Goal: Task Accomplishment & Management: Complete application form

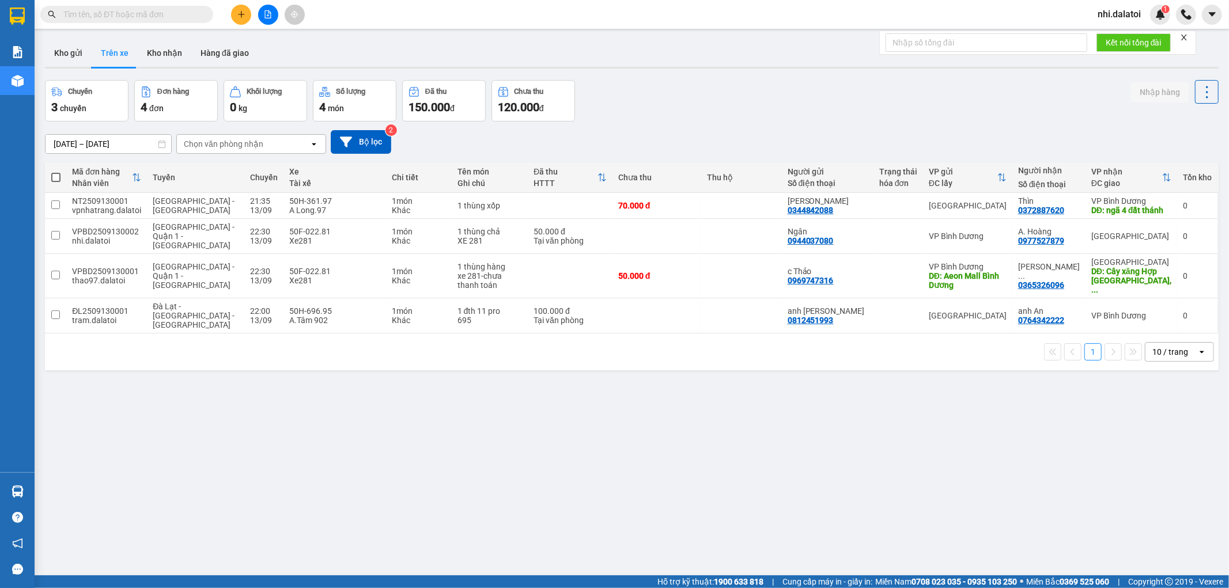
click at [239, 15] on icon "plus" at bounding box center [241, 14] width 8 height 8
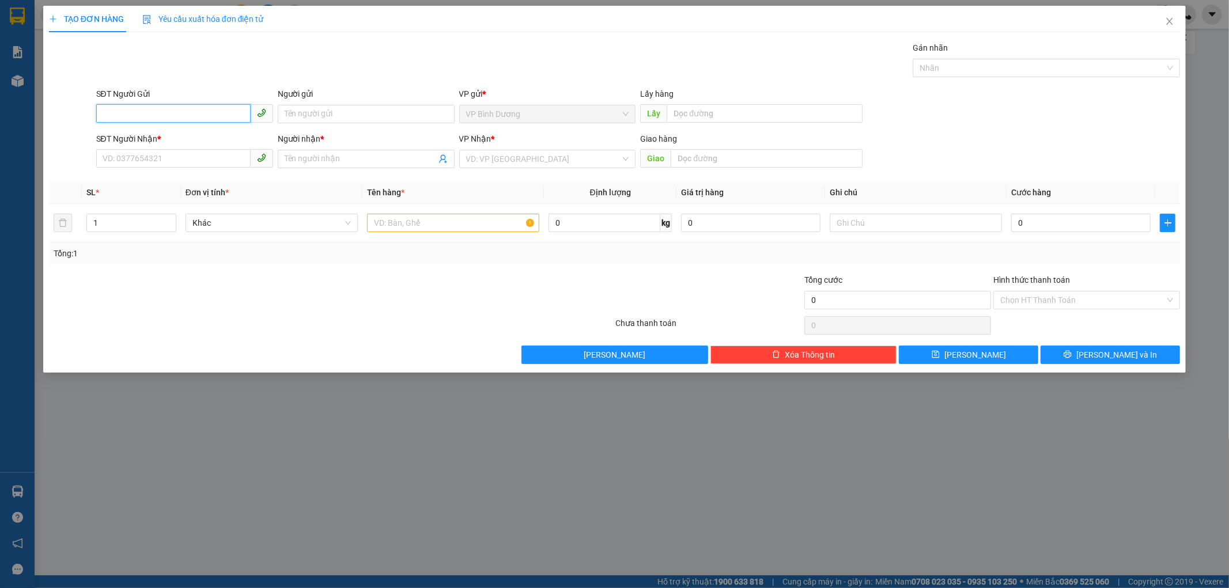
click at [186, 109] on input "SĐT Người Gửi" at bounding box center [173, 113] width 154 height 18
type input "0332332300"
click at [329, 110] on input "Người gửi" at bounding box center [366, 114] width 177 height 18
type input "A.Bảo"
drag, startPoint x: 204, startPoint y: 116, endPoint x: 14, endPoint y: 104, distance: 190.5
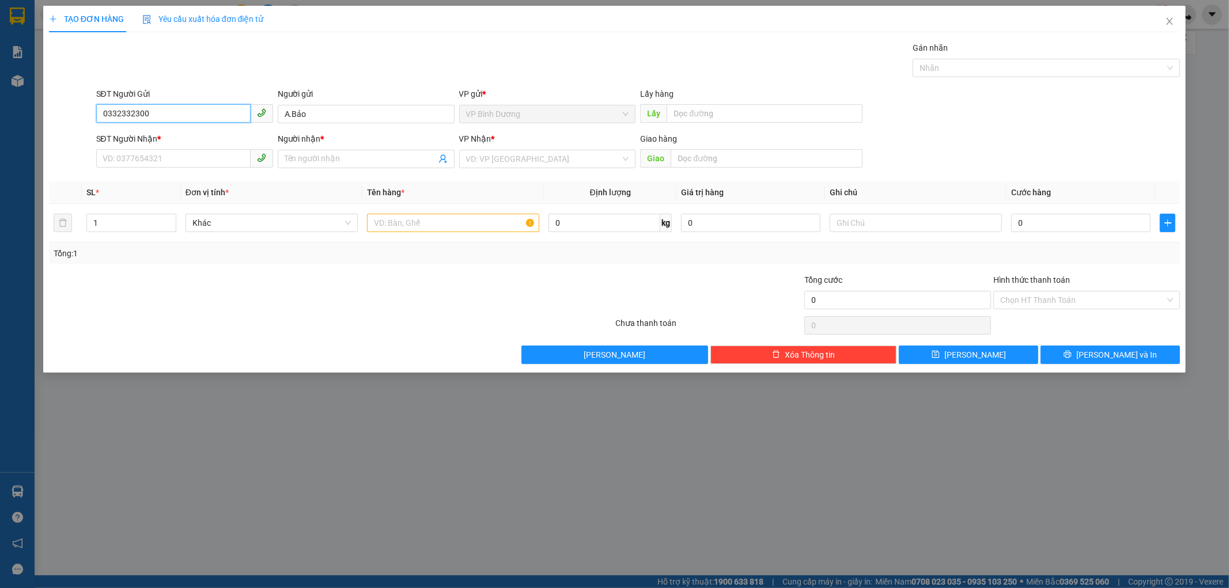
click at [0, 99] on div "TẠO ĐƠN HÀNG Yêu cầu xuất hóa đơn điện tử Transit Pickup Surcharge Ids Transit …" at bounding box center [614, 294] width 1229 height 588
click at [236, 156] on input "SĐT Người Nhận *" at bounding box center [173, 158] width 154 height 18
paste input "0332332300"
type input "0332332300"
drag, startPoint x: 302, startPoint y: 112, endPoint x: 251, endPoint y: 115, distance: 52.0
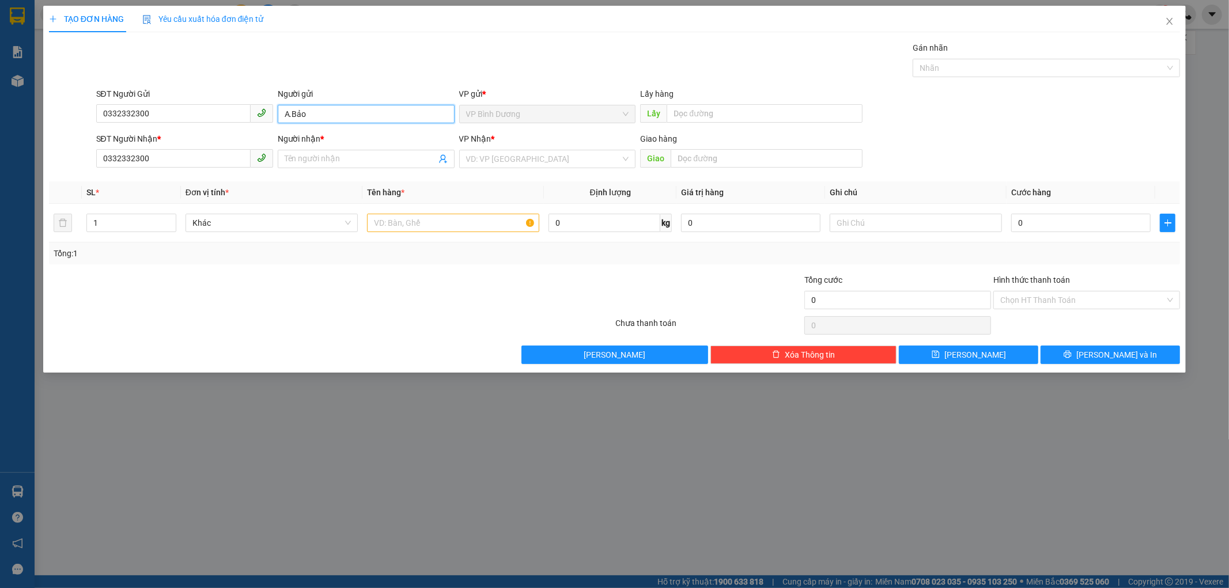
click at [237, 107] on div "SĐT Người Gửi 0332332300 Người gửi A.Bảo A.Bảo VP gửi * VP Bình Dương Lấy hàng …" at bounding box center [638, 108] width 1089 height 40
click at [346, 150] on span at bounding box center [366, 159] width 177 height 18
paste input "A.Bảo"
type input "A.Bảo"
drag, startPoint x: 177, startPoint y: 111, endPoint x: 37, endPoint y: 121, distance: 140.3
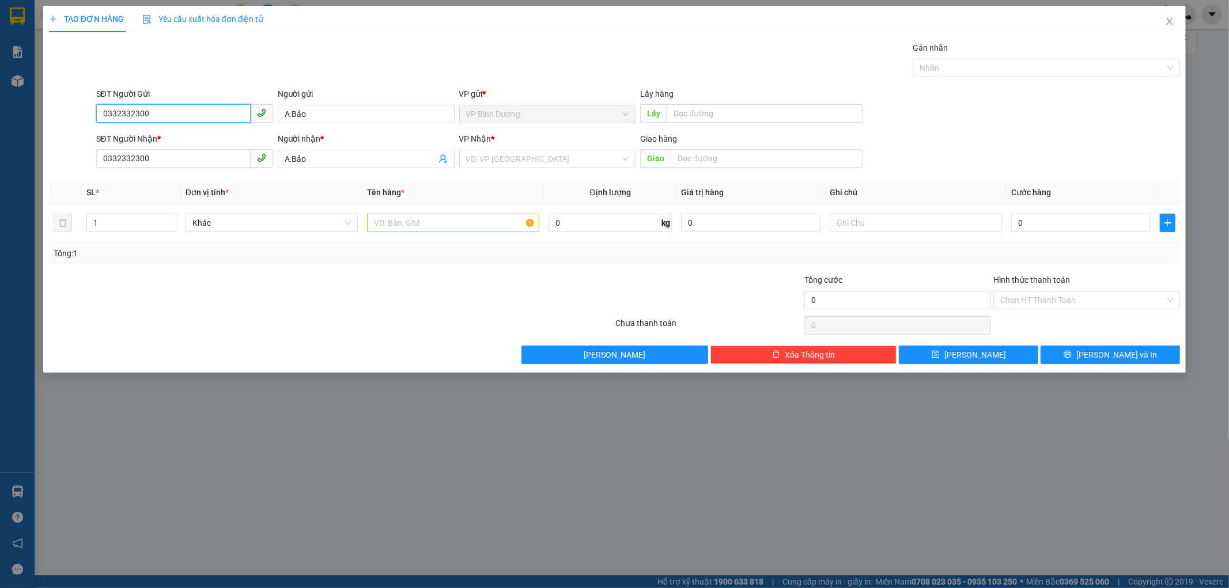
click at [60, 119] on div "SĐT Người Gửi 0332332300 0332332300 Người gửi A.Bảo VP gửi * VP Bình Dương Lấy …" at bounding box center [615, 108] width 1134 height 40
click at [1070, 296] on input "Hình thức thanh toán" at bounding box center [1082, 300] width 165 height 17
click at [1058, 225] on input "0" at bounding box center [1080, 223] width 139 height 18
type input "9"
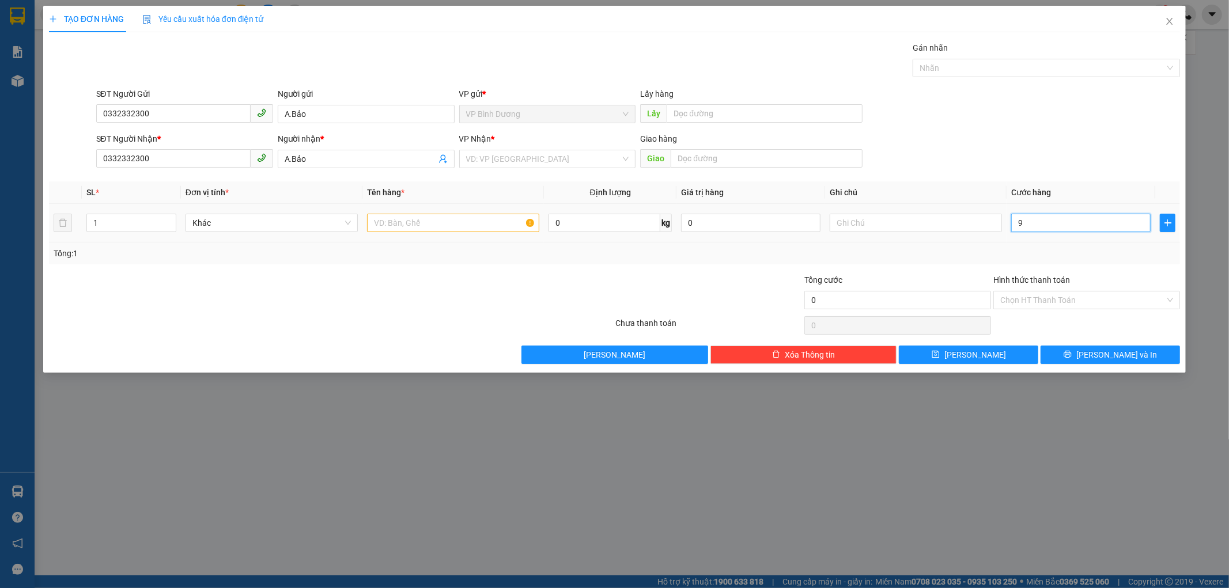
type input "9"
type input "90"
type input "900"
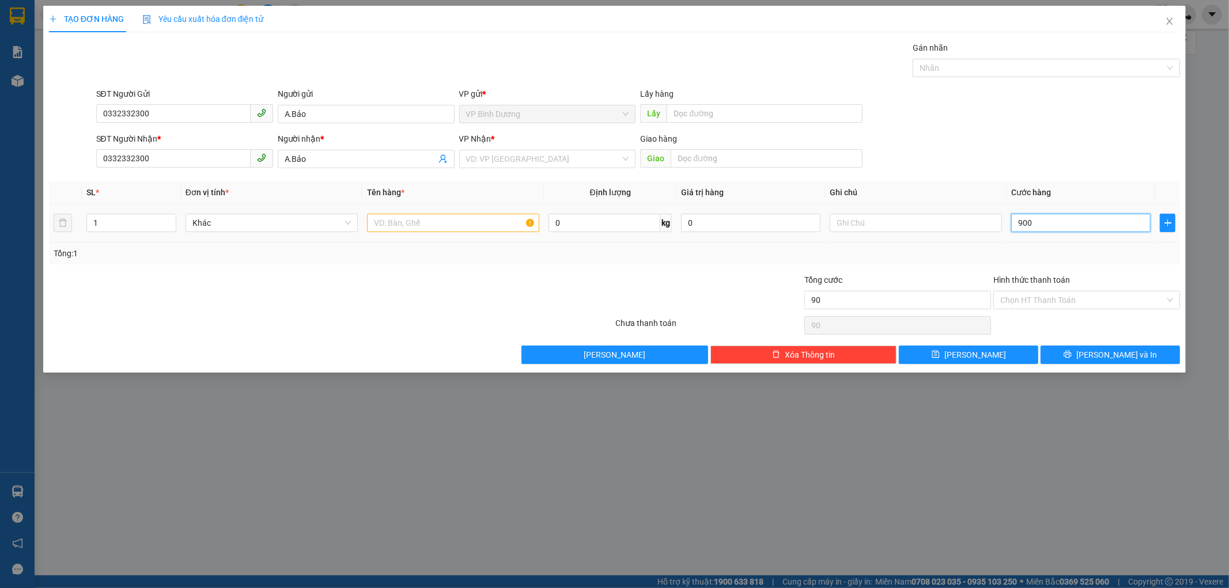
type input "900"
type input "9.000"
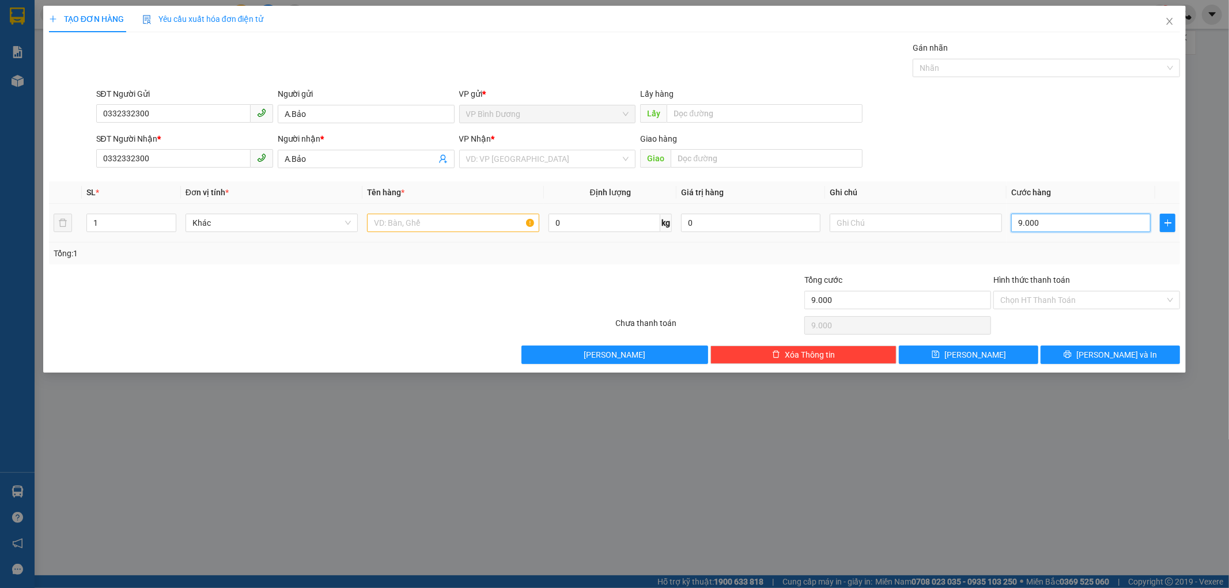
type input "90.000"
click at [1123, 301] on input "Hình thức thanh toán" at bounding box center [1082, 300] width 165 height 17
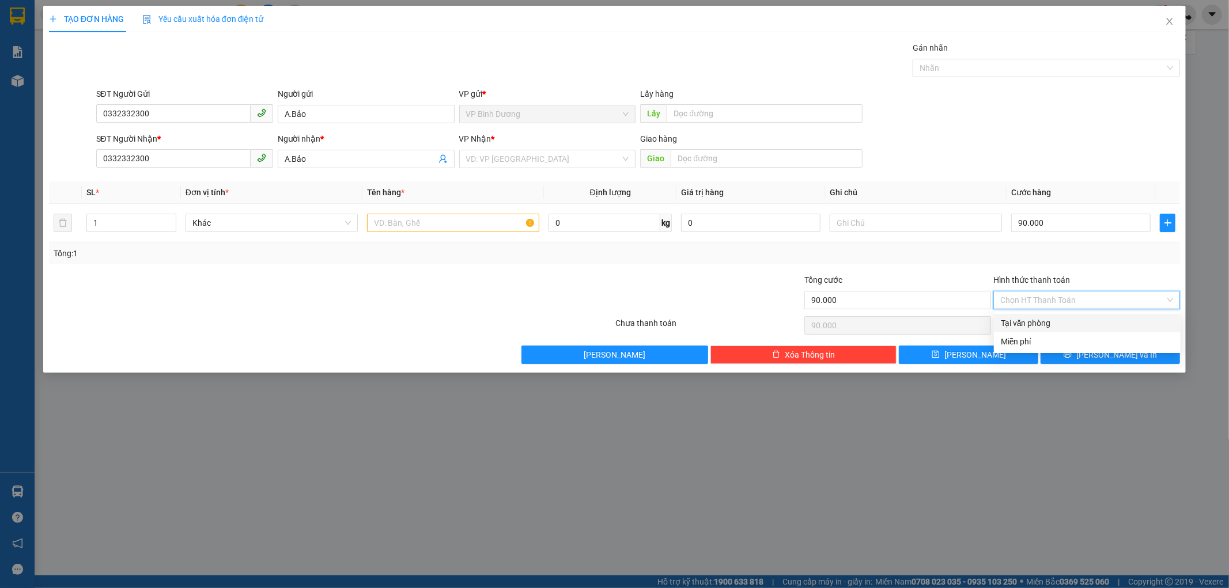
click at [1039, 326] on div "Tại văn phòng" at bounding box center [1087, 323] width 173 height 13
type input "0"
click at [419, 224] on input "text" at bounding box center [453, 223] width 172 height 18
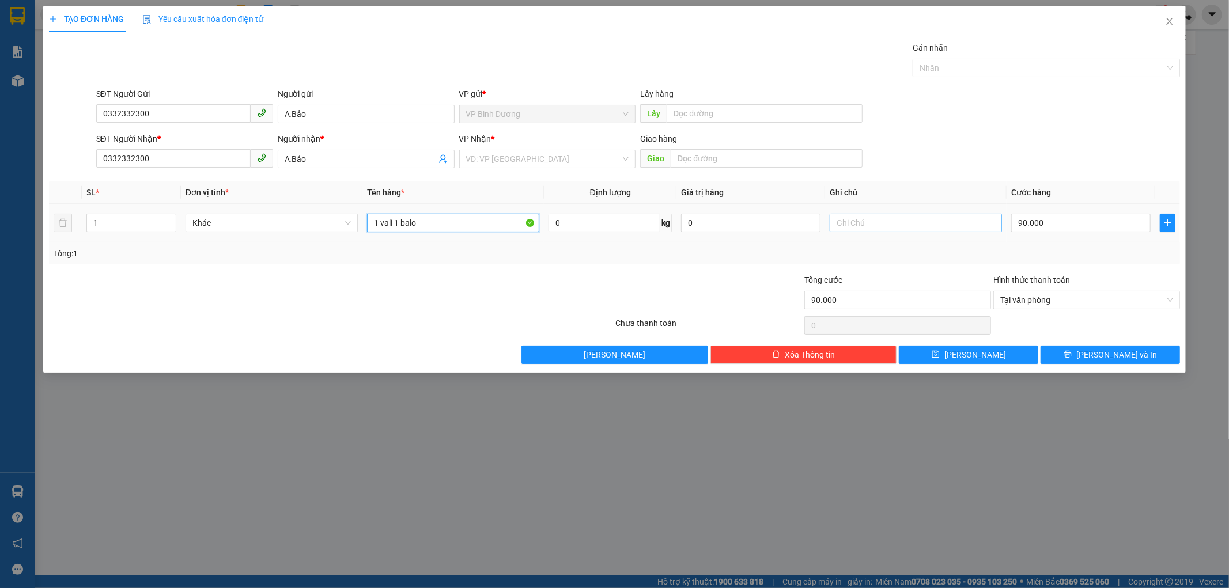
type input "1 vali 1 balo"
click at [891, 225] on input "text" at bounding box center [916, 223] width 172 height 18
type input "xe 857"
click at [1072, 256] on div "Tổng: 1" at bounding box center [615, 253] width 1122 height 13
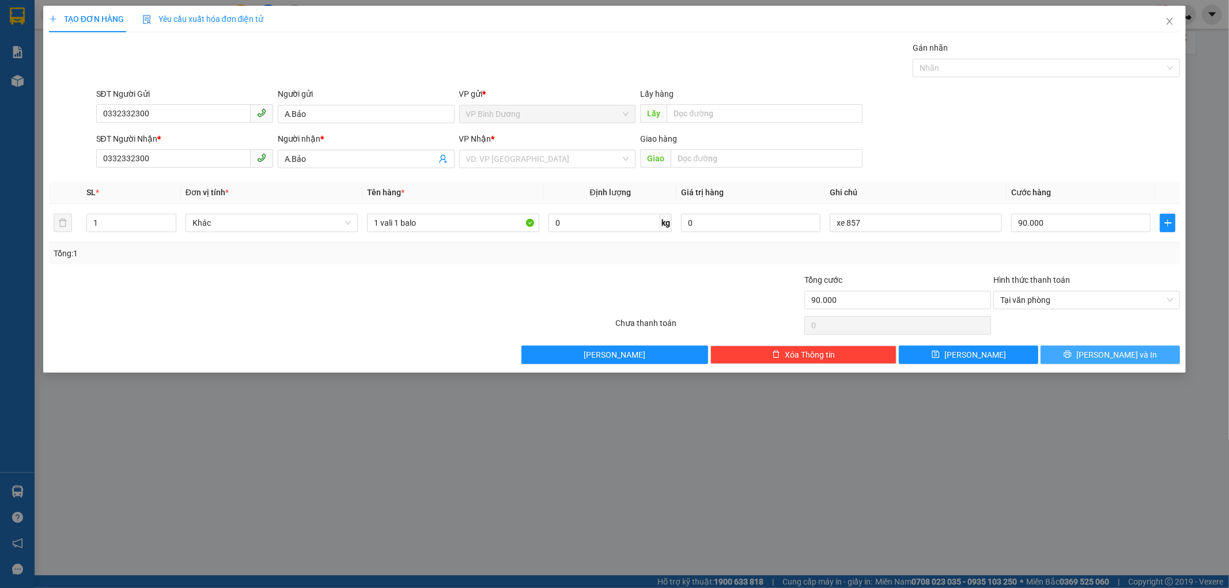
click at [1072, 358] on icon "printer" at bounding box center [1067, 354] width 8 height 8
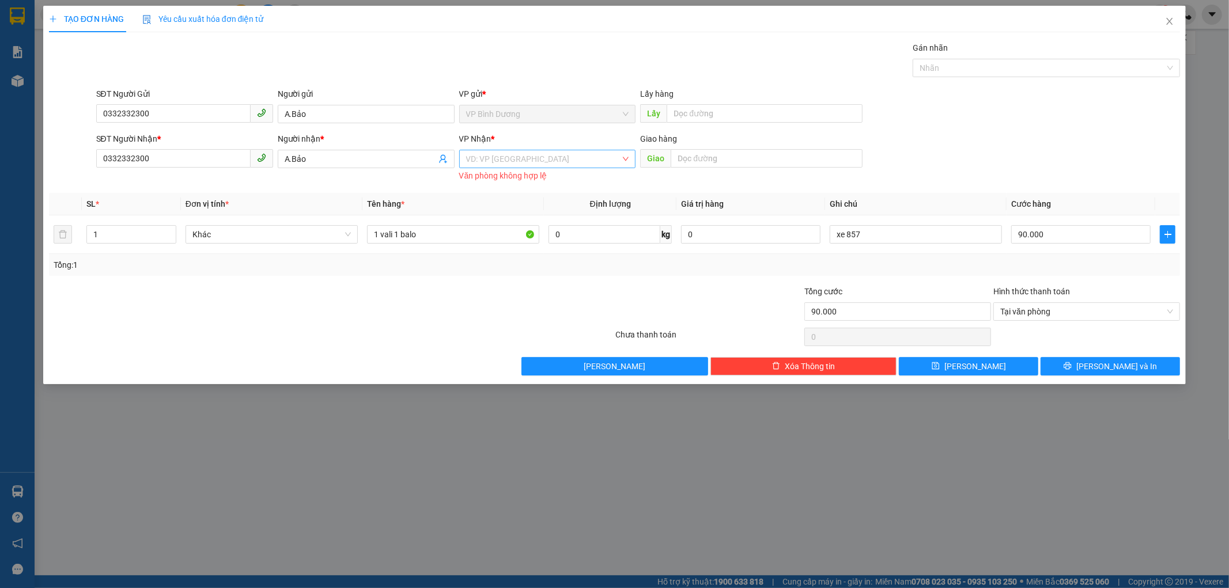
click at [519, 151] on input "search" at bounding box center [543, 158] width 155 height 17
click at [542, 181] on div "[GEOGRAPHIC_DATA]" at bounding box center [547, 182] width 163 height 13
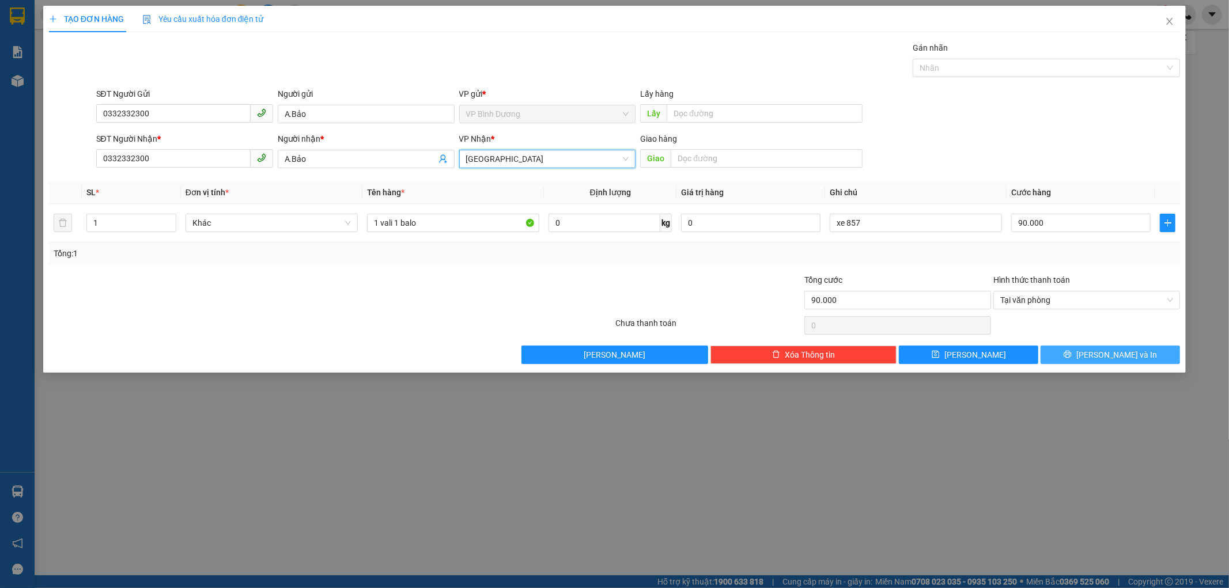
click at [1072, 350] on icon "printer" at bounding box center [1067, 354] width 8 height 8
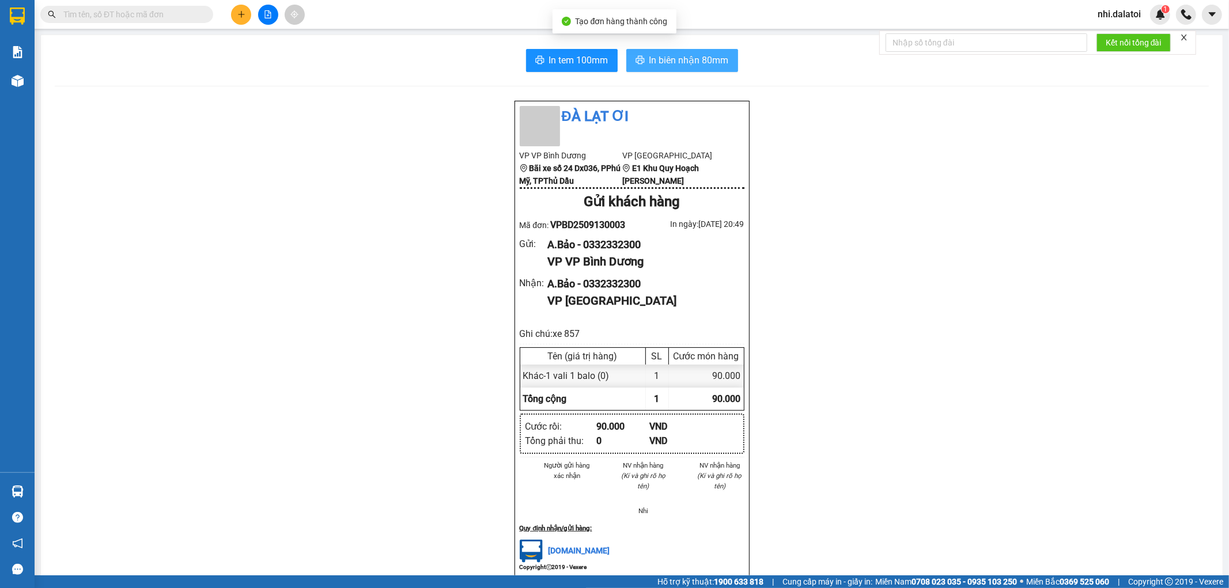
click at [668, 56] on span "In biên nhận 80mm" at bounding box center [689, 60] width 80 height 14
click at [583, 67] on span "In tem 100mm" at bounding box center [578, 60] width 59 height 14
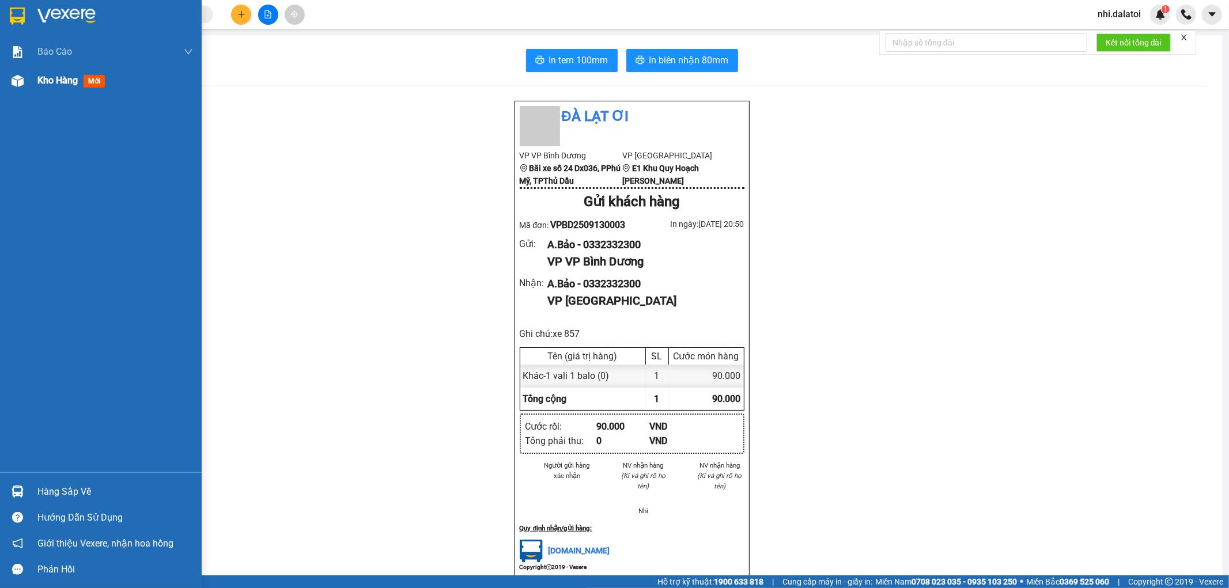
click at [24, 77] on div at bounding box center [17, 81] width 20 height 20
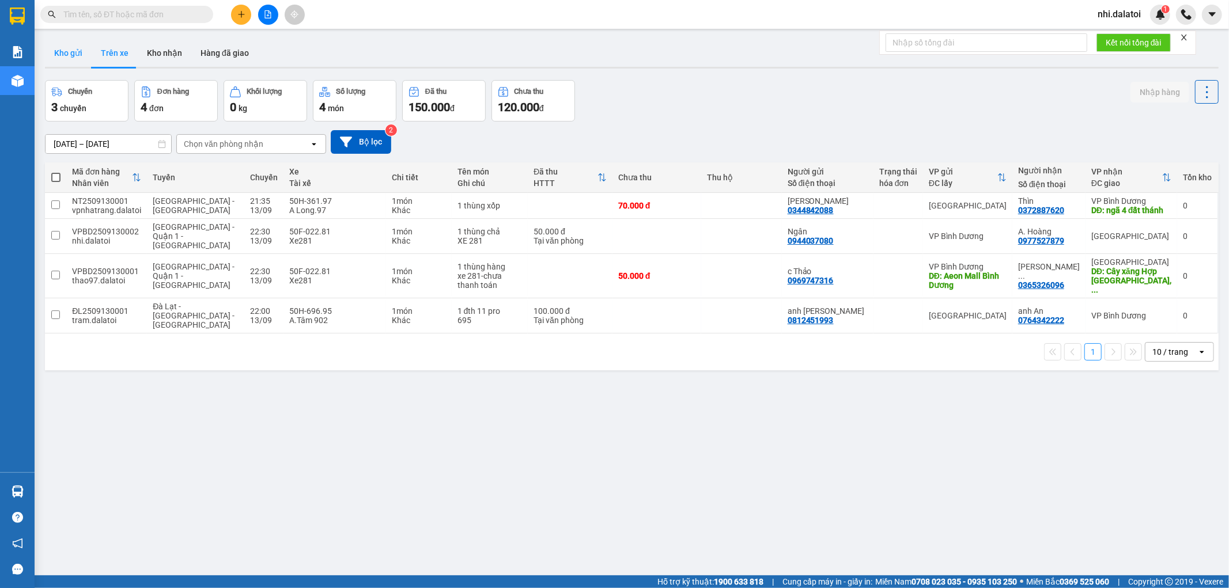
click at [81, 48] on button "Kho gửi" at bounding box center [68, 53] width 47 height 28
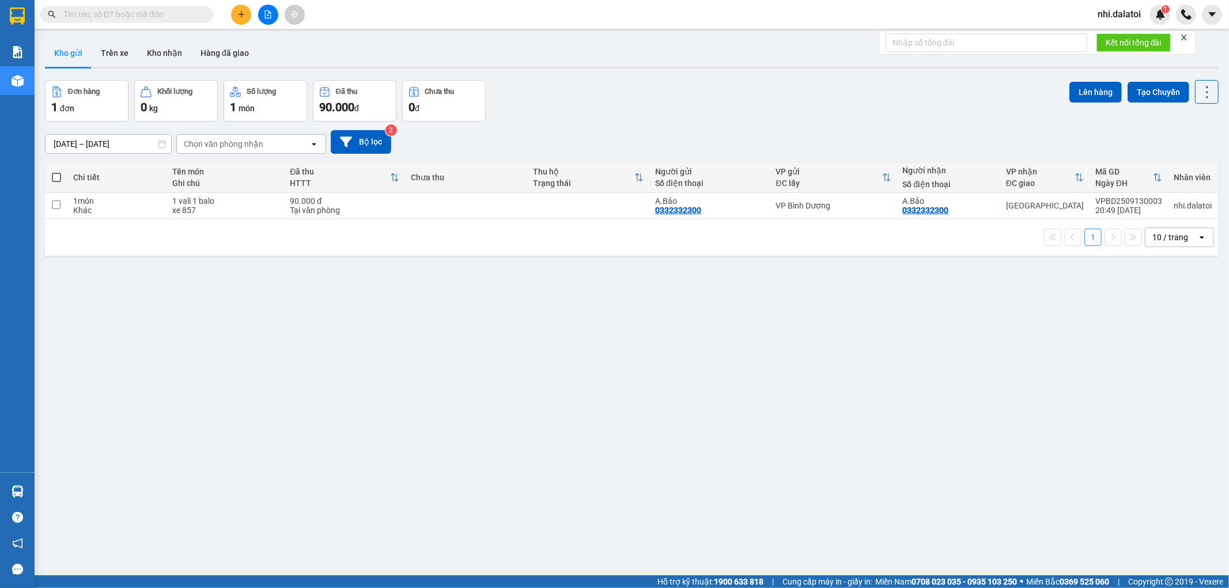
click at [454, 219] on div "1 10 / trang open" at bounding box center [632, 237] width 1174 height 37
click at [471, 209] on td at bounding box center [466, 206] width 122 height 26
checkbox input "true"
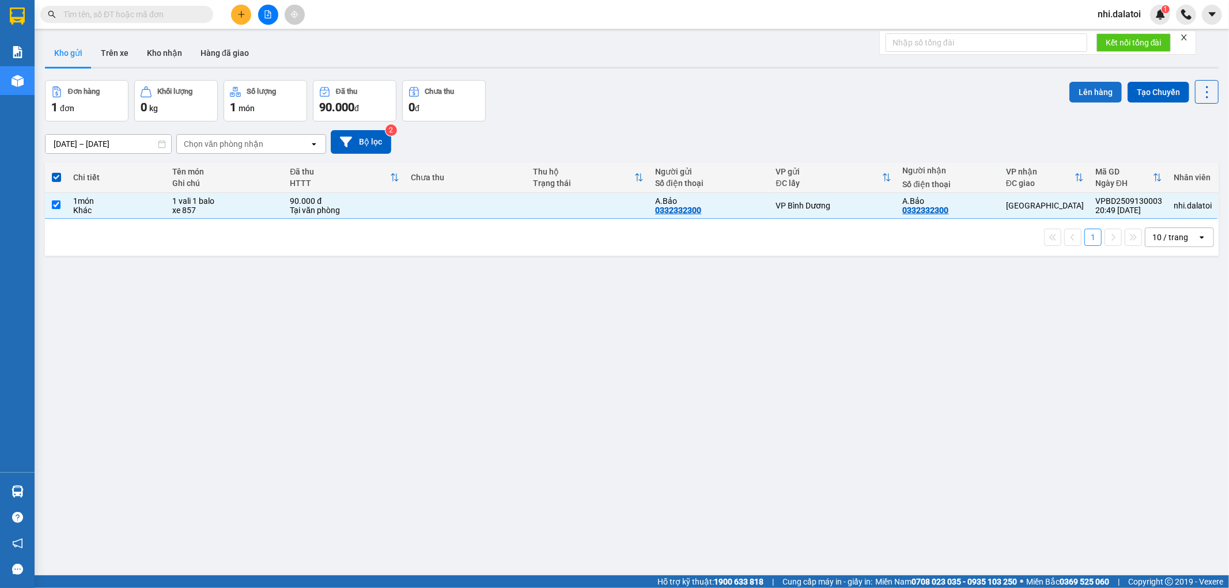
click at [1084, 89] on button "Lên hàng" at bounding box center [1095, 92] width 52 height 21
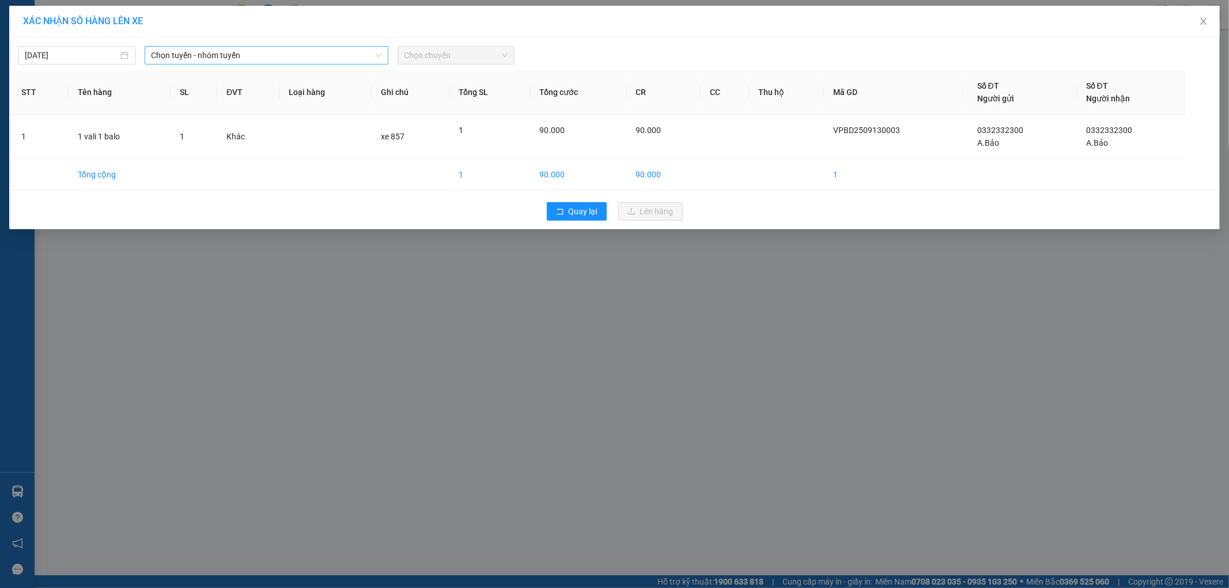
click at [327, 55] on span "Chọn tuyến - nhóm tuyến" at bounding box center [267, 55] width 230 height 17
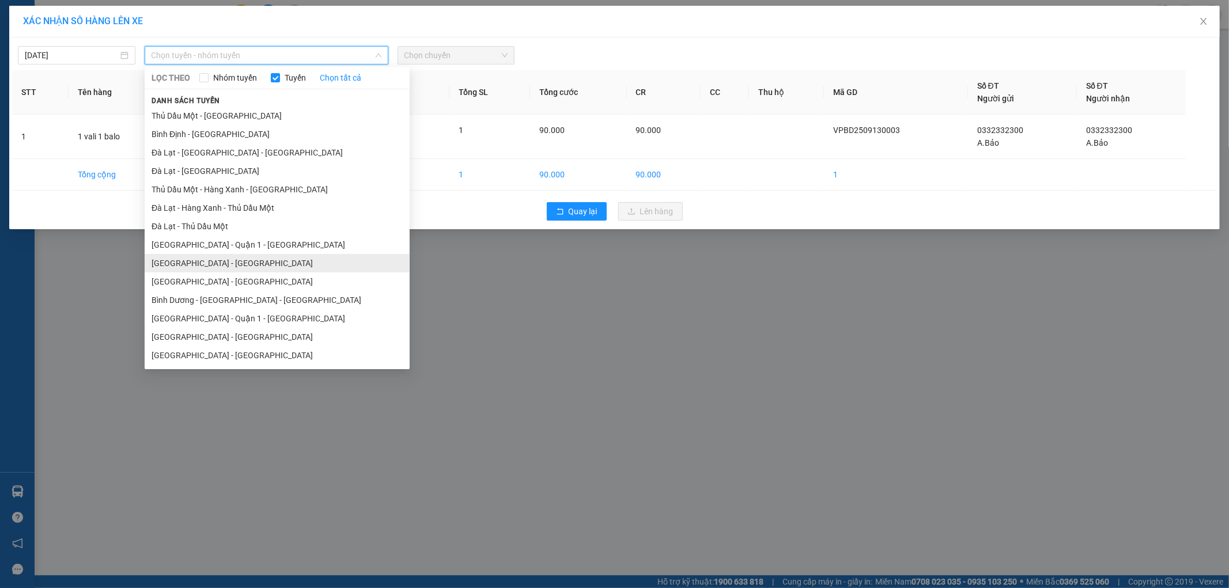
click at [225, 267] on li "[GEOGRAPHIC_DATA] - [GEOGRAPHIC_DATA]" at bounding box center [277, 263] width 265 height 18
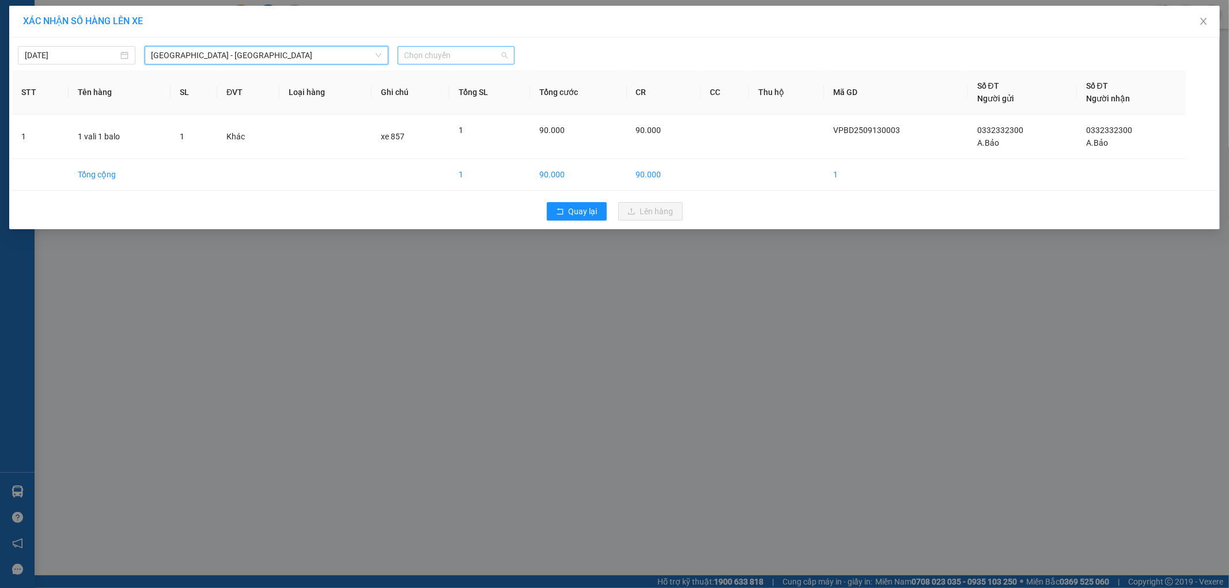
click at [437, 48] on span "Chọn chuyến" at bounding box center [456, 55] width 104 height 17
click at [467, 93] on div "23:30 - 50H-368.57 - (Đã hủy)" at bounding box center [456, 96] width 104 height 13
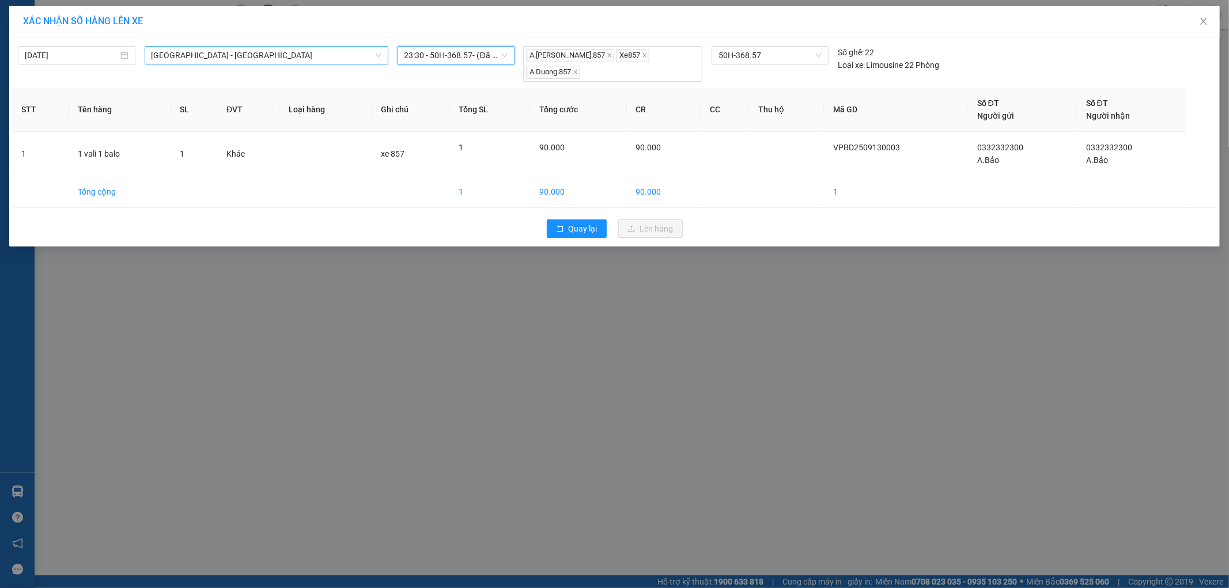
click at [208, 51] on span "[GEOGRAPHIC_DATA] - [GEOGRAPHIC_DATA]" at bounding box center [267, 55] width 230 height 17
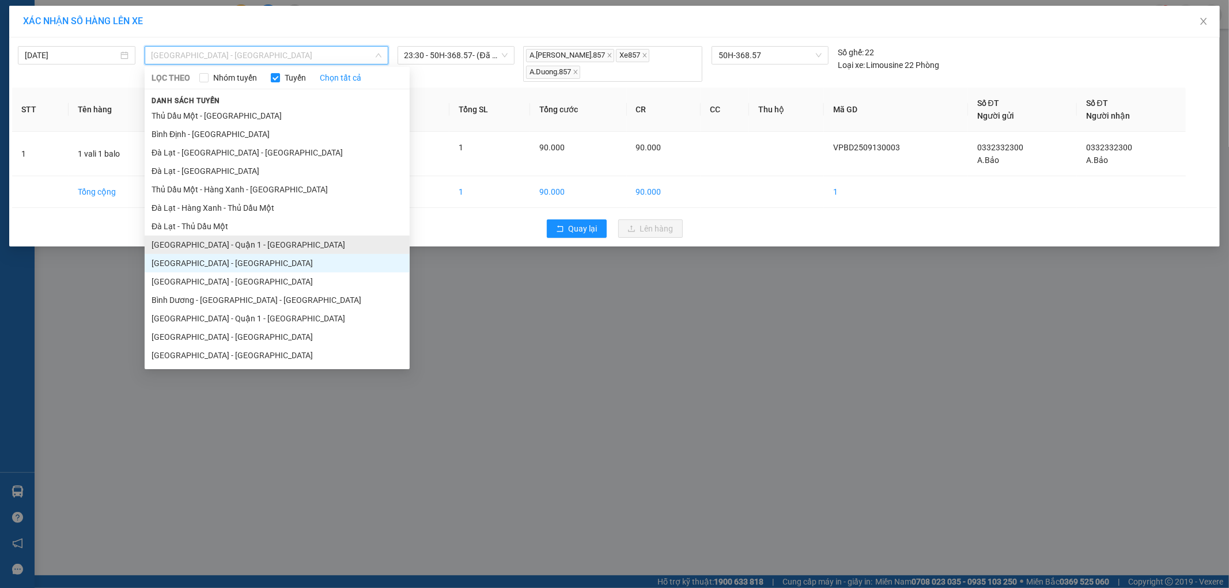
click at [256, 252] on li "[GEOGRAPHIC_DATA] - Quận 1 - [GEOGRAPHIC_DATA]" at bounding box center [277, 245] width 265 height 18
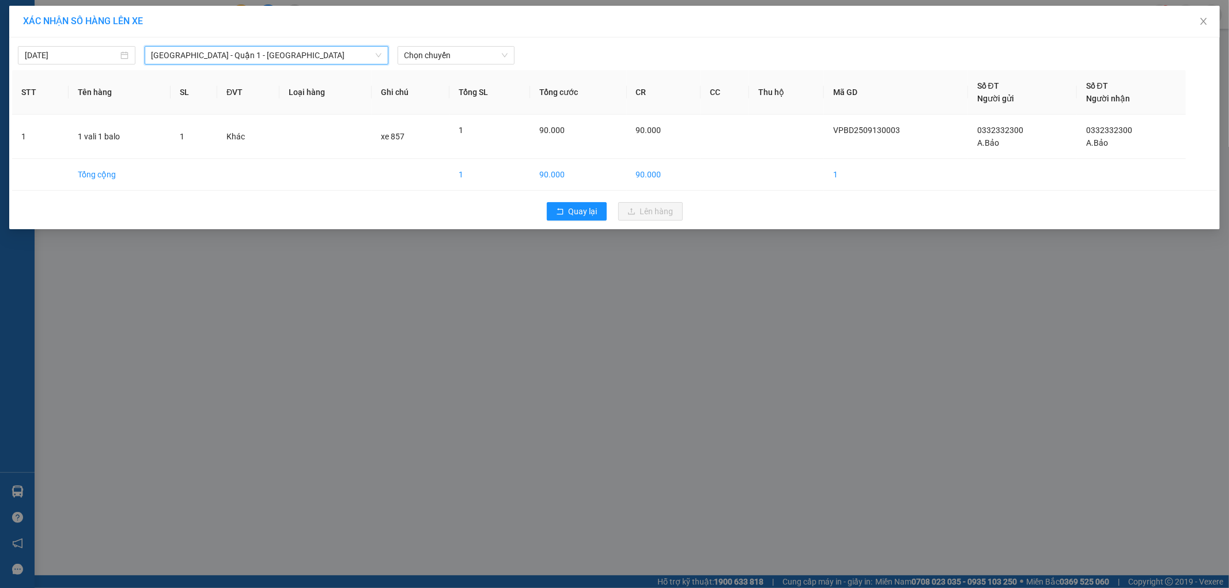
click at [312, 54] on span "[GEOGRAPHIC_DATA] - Quận 1 - [GEOGRAPHIC_DATA]" at bounding box center [267, 55] width 230 height 17
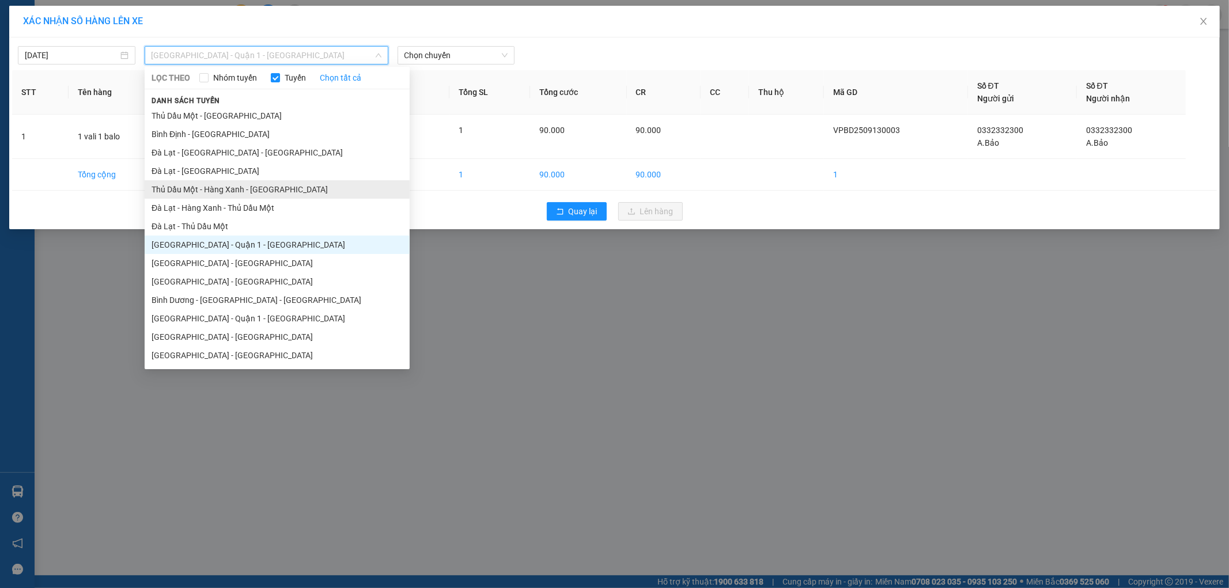
click at [258, 191] on li "Thủ Dầu Một - Hàng Xanh - [GEOGRAPHIC_DATA]" at bounding box center [277, 189] width 265 height 18
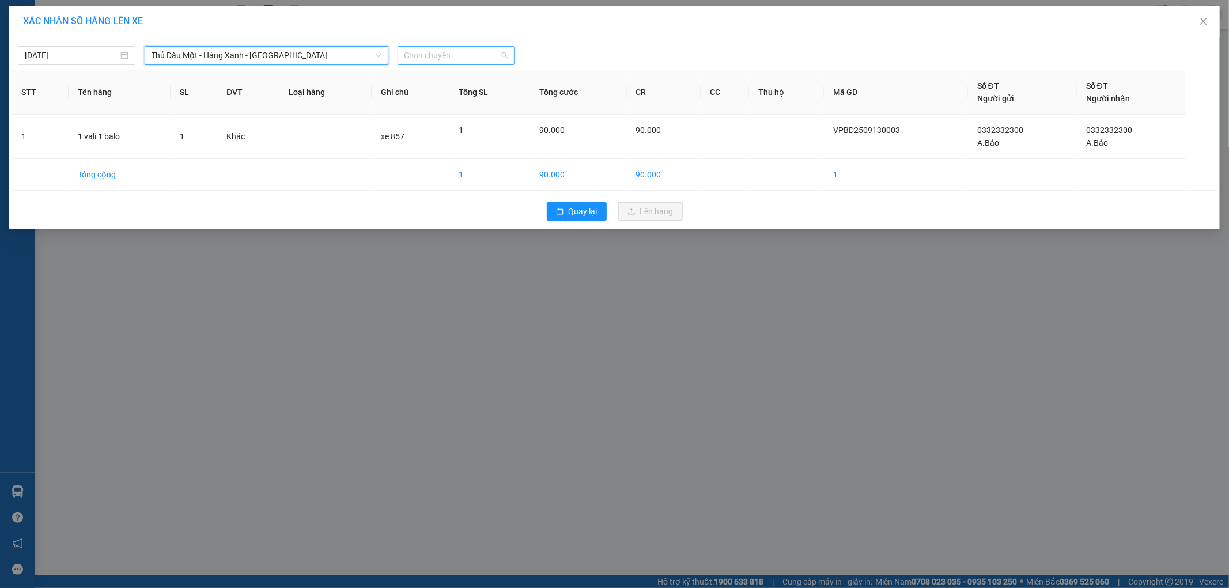
click at [471, 53] on span "Chọn chuyến" at bounding box center [456, 55] width 104 height 17
click at [254, 47] on span "Thủ Dầu Một - Hàng Xanh - [GEOGRAPHIC_DATA]" at bounding box center [267, 55] width 230 height 17
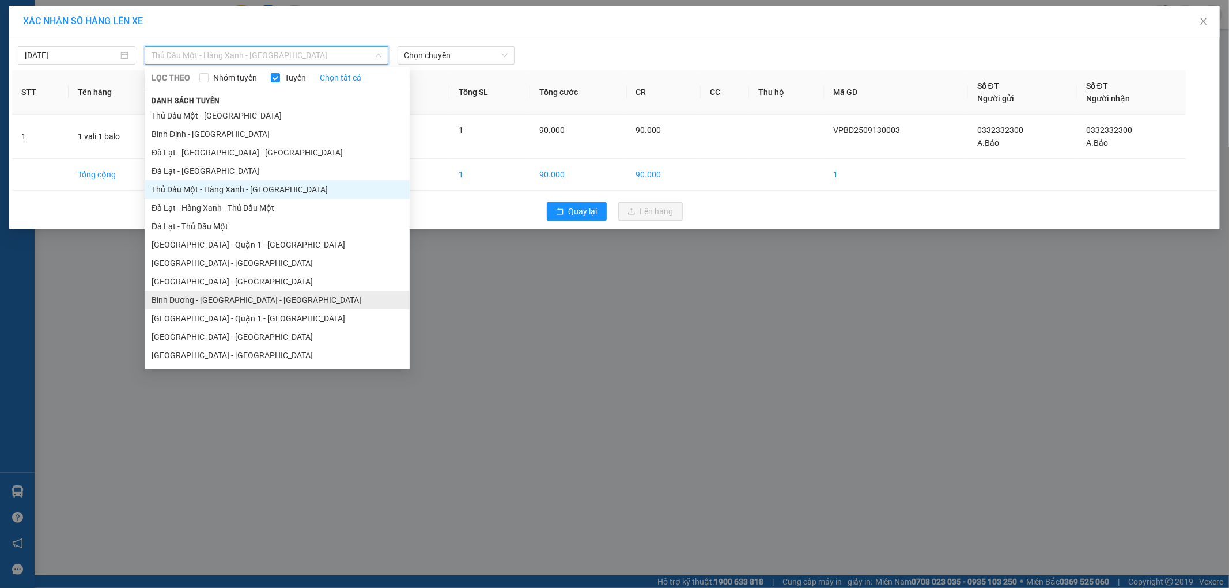
click at [222, 304] on li "Bình Dương - [GEOGRAPHIC_DATA] - [GEOGRAPHIC_DATA]" at bounding box center [277, 300] width 265 height 18
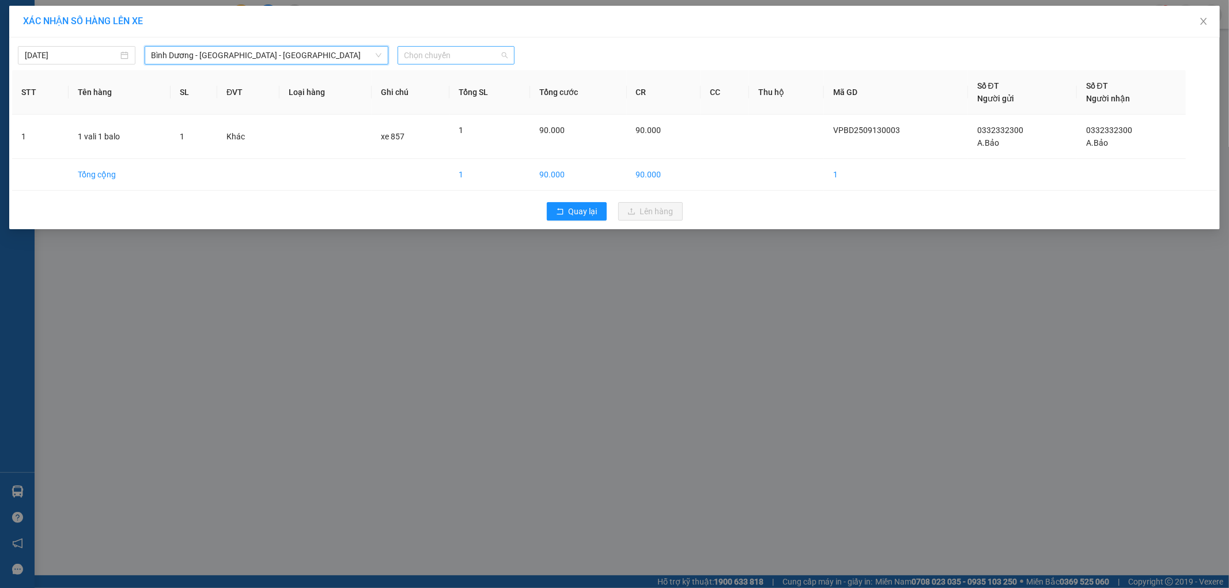
click at [427, 51] on span "Chọn chuyến" at bounding box center [456, 55] width 104 height 17
click at [441, 91] on div "22:30 - 50H-368.57" at bounding box center [449, 96] width 90 height 13
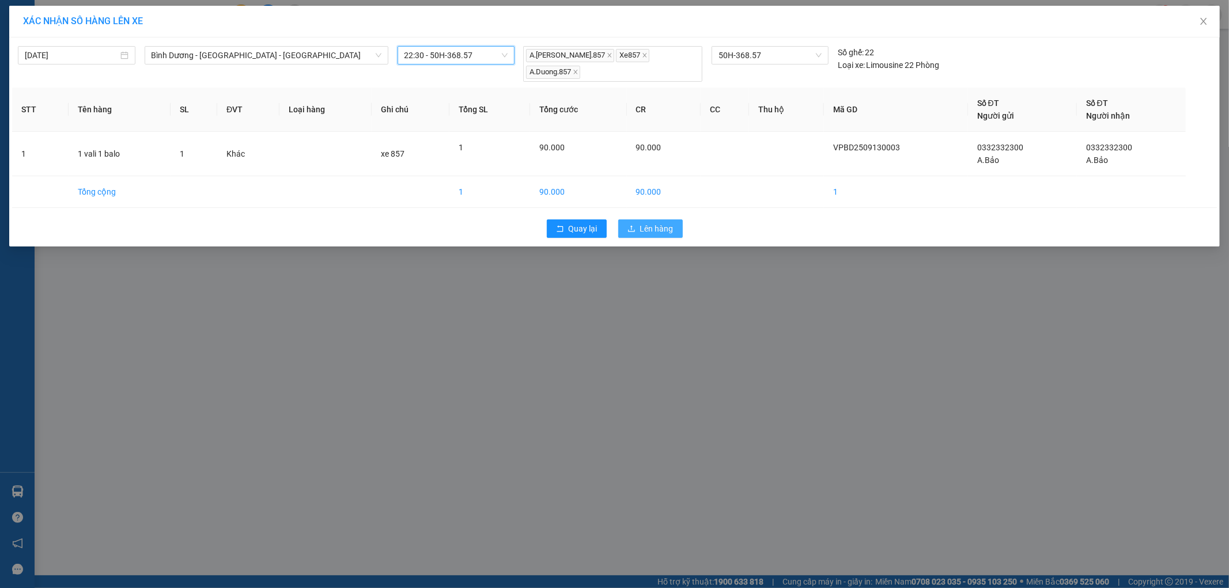
click at [657, 233] on span "Lên hàng" at bounding box center [656, 228] width 33 height 13
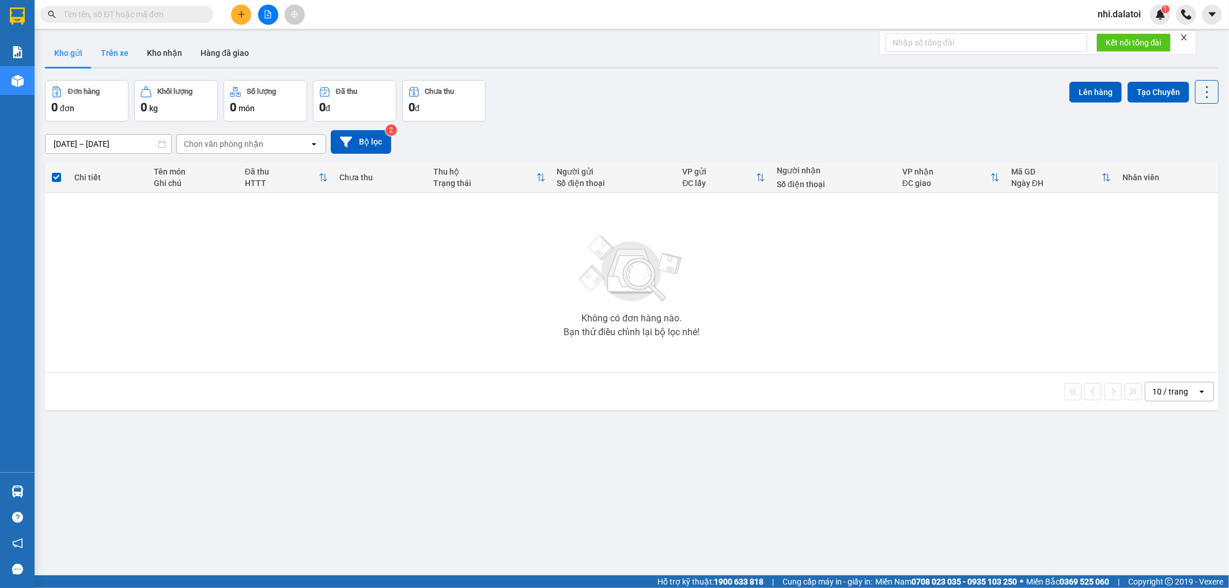
click at [123, 45] on button "Trên xe" at bounding box center [115, 53] width 46 height 28
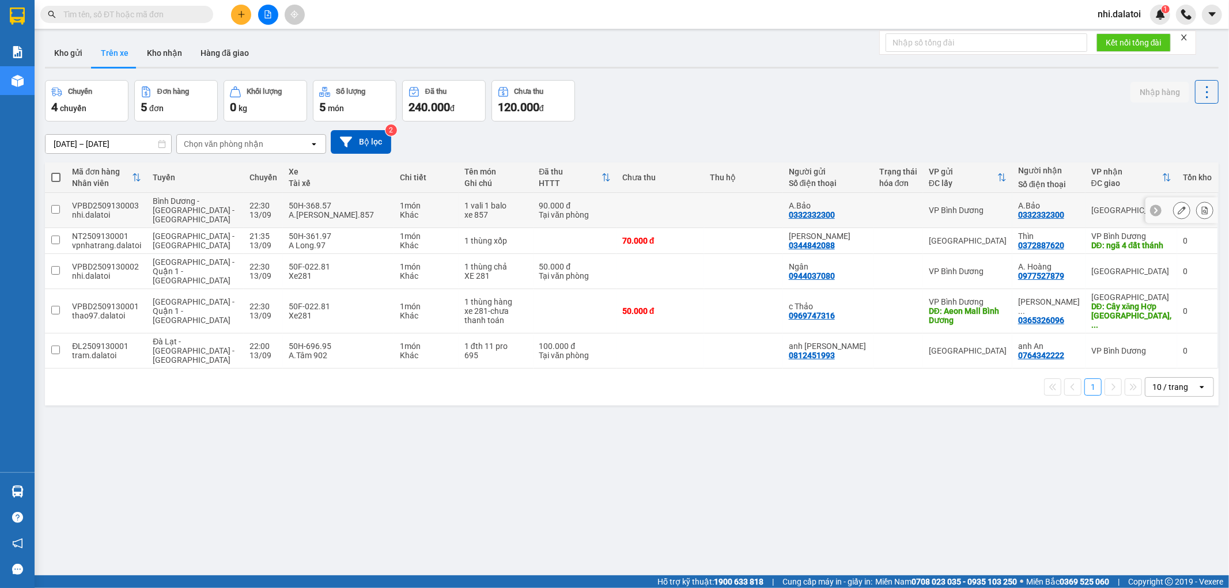
click at [1178, 206] on icon at bounding box center [1182, 210] width 8 height 8
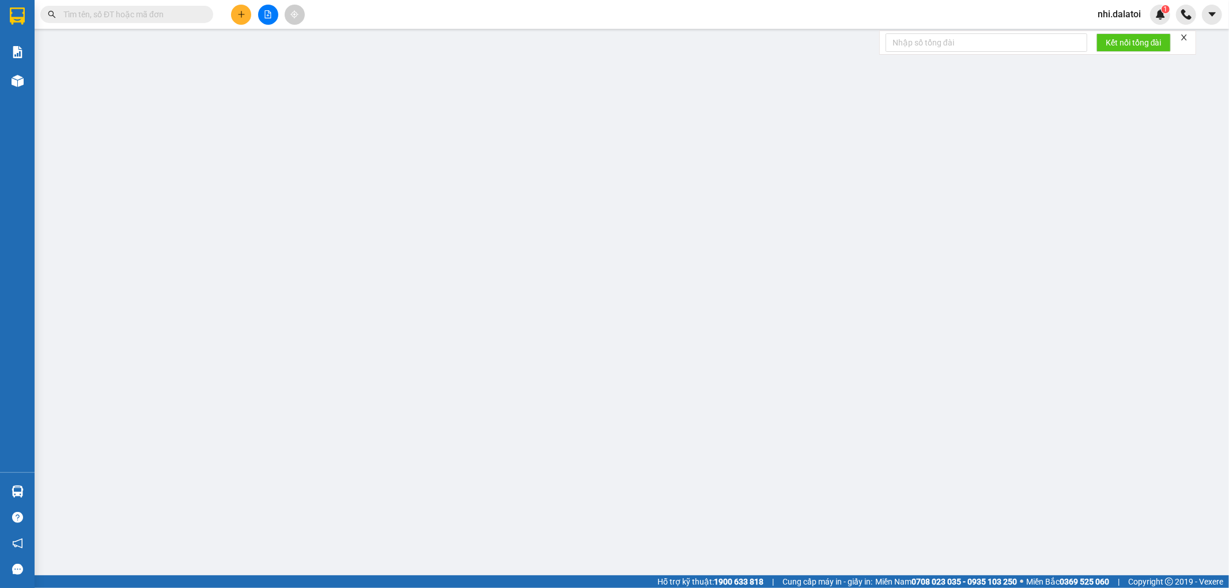
type input "0332332300"
type input "A.Bảo"
type input "0332332300"
type input "A.Bảo"
type input "90.000"
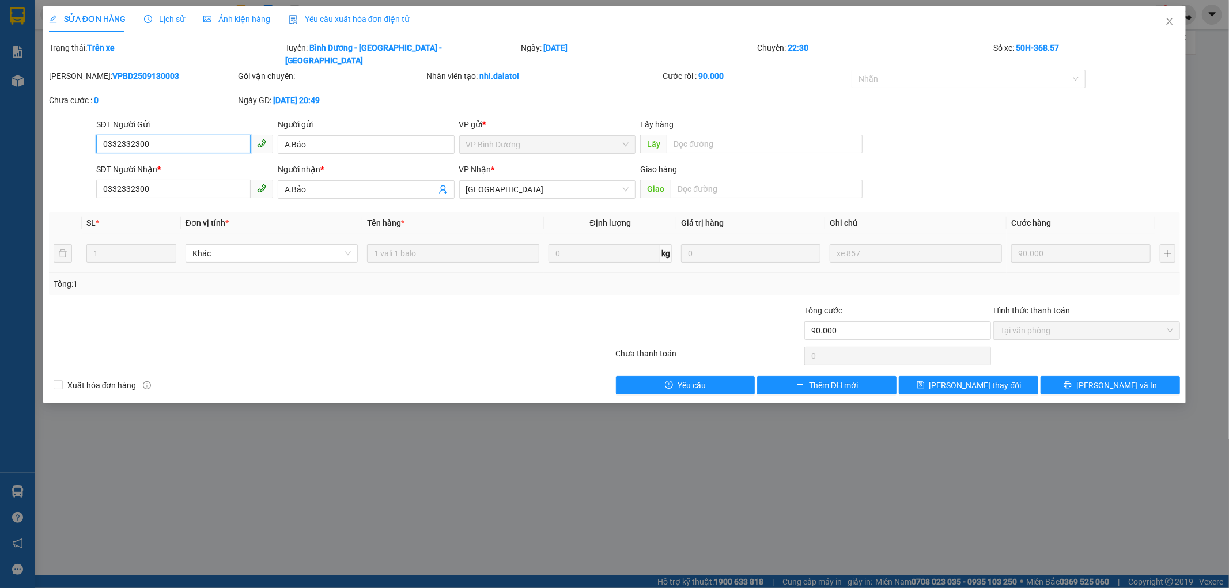
drag, startPoint x: 194, startPoint y: 127, endPoint x: 0, endPoint y: 78, distance: 200.2
click at [0, 78] on div "SỬA ĐƠN HÀNG Lịch sử Ảnh kiện hàng Yêu cầu xuất hóa đơn điện tử Total Paid Fee …" at bounding box center [614, 294] width 1229 height 588
click at [275, 234] on tr "1 Khác 1 vali 1 balo 0 kg 0 xe 857 90.000" at bounding box center [614, 253] width 1131 height 39
click at [1168, 24] on icon "close" at bounding box center [1169, 21] width 9 height 9
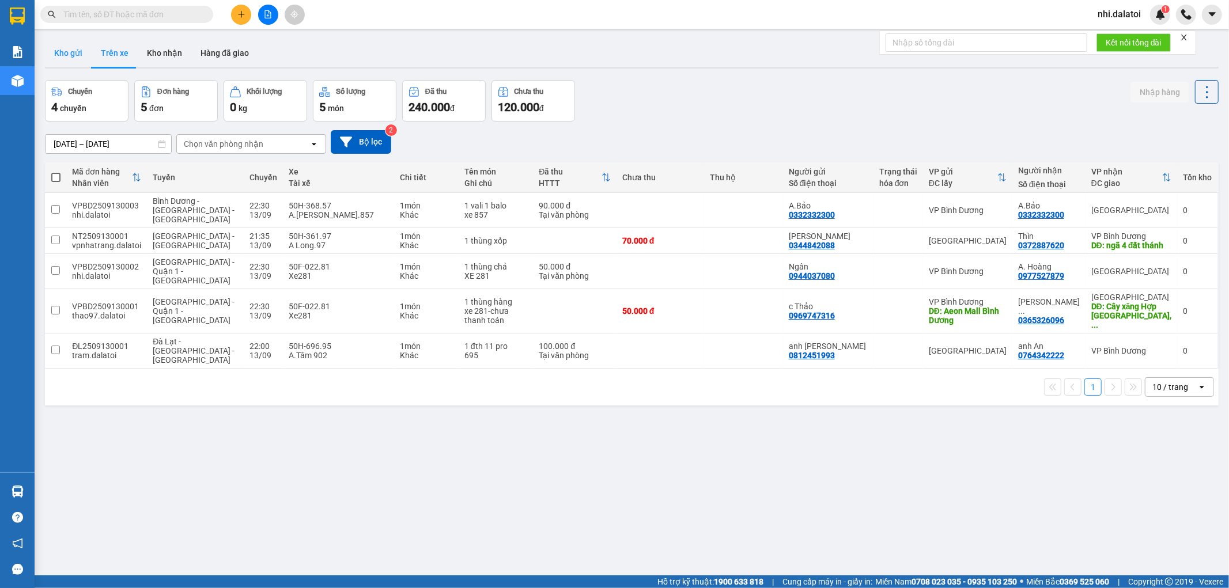
click at [55, 55] on button "Kho gửi" at bounding box center [68, 53] width 47 height 28
